Goal: Navigation & Orientation: Find specific page/section

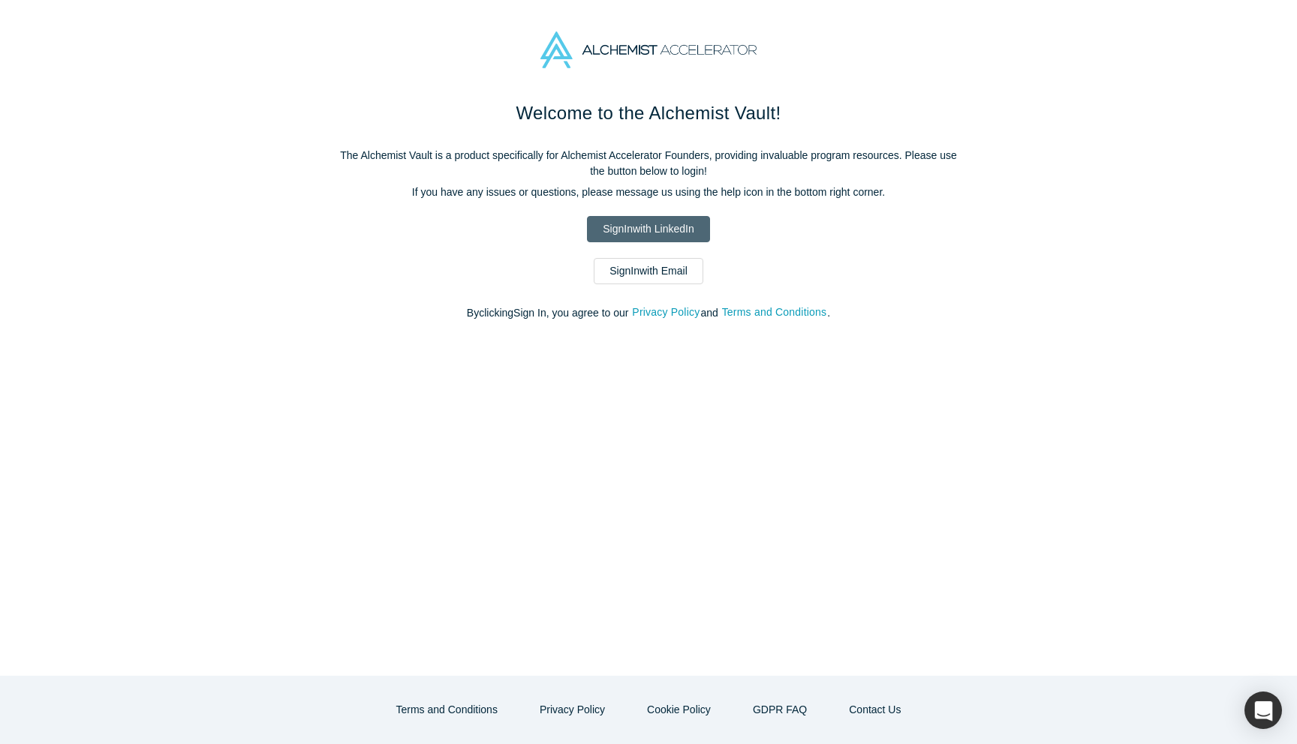
click at [610, 232] on link "Sign In with LinkedIn" at bounding box center [648, 229] width 122 height 26
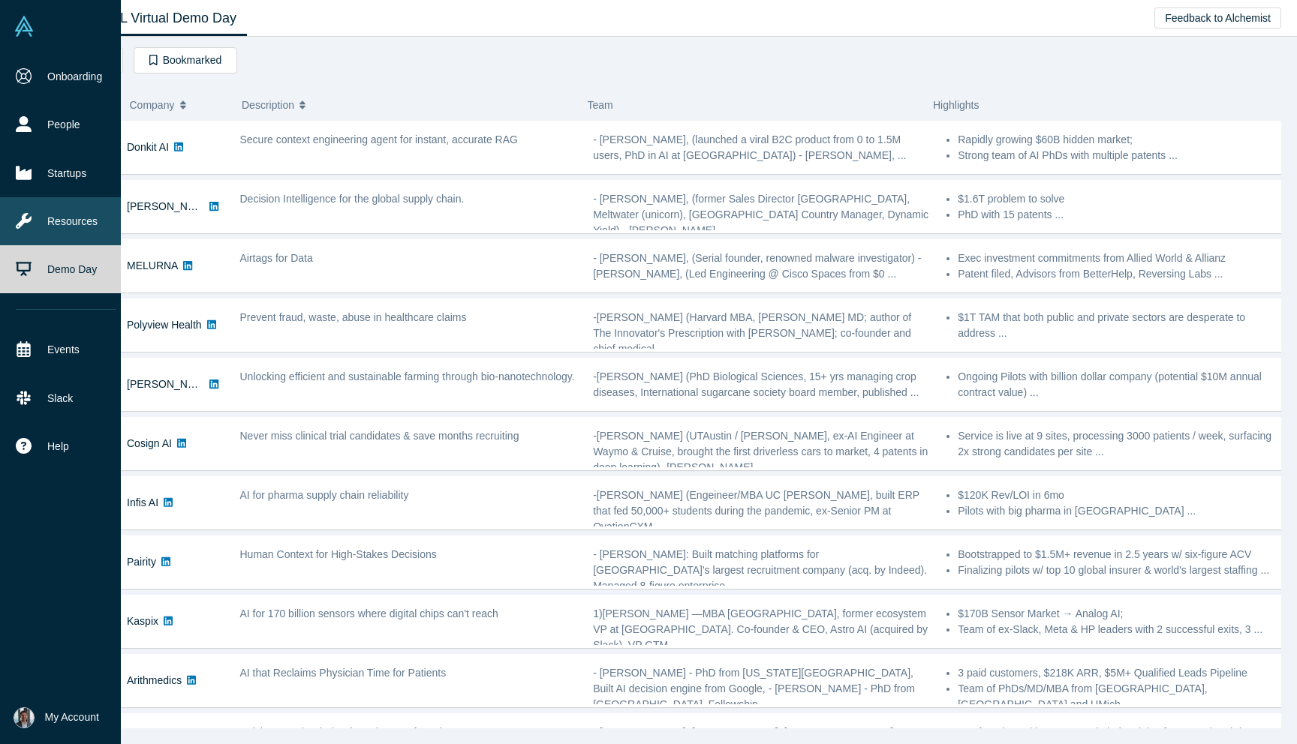
click at [37, 214] on link "Resources" at bounding box center [66, 221] width 132 height 48
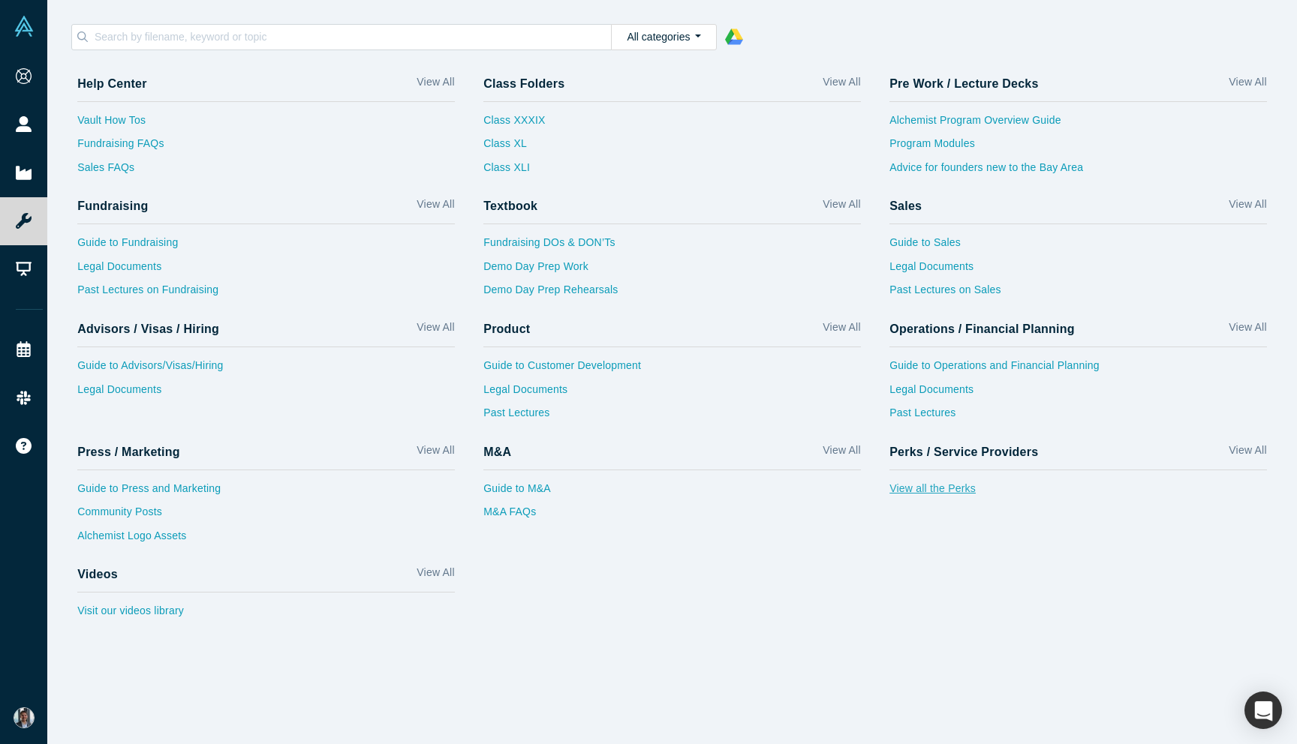
click at [935, 488] on link "View all the Perks" at bounding box center [1077, 493] width 377 height 24
